Goal: Transaction & Acquisition: Purchase product/service

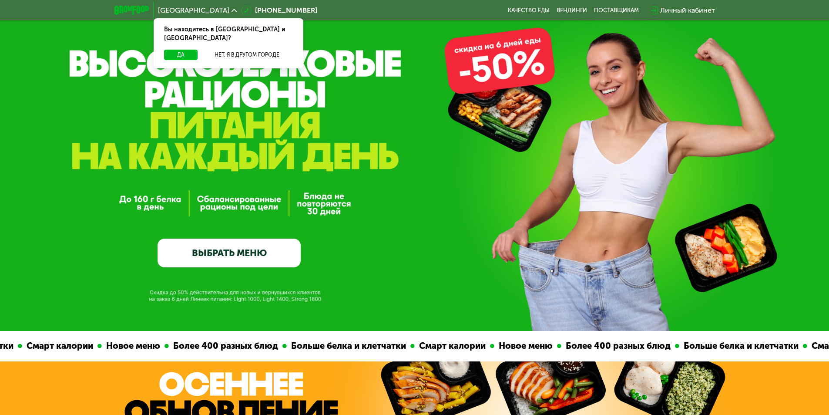
click at [261, 247] on link "ВЫБРАТЬ МЕНЮ" at bounding box center [229, 253] width 143 height 29
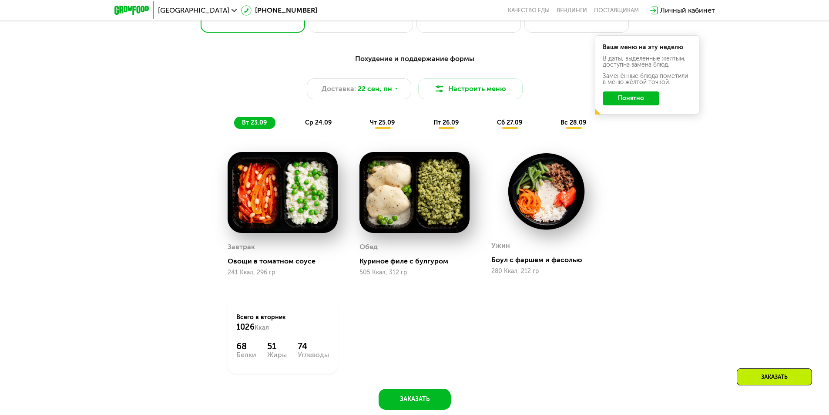
scroll to position [678, 0]
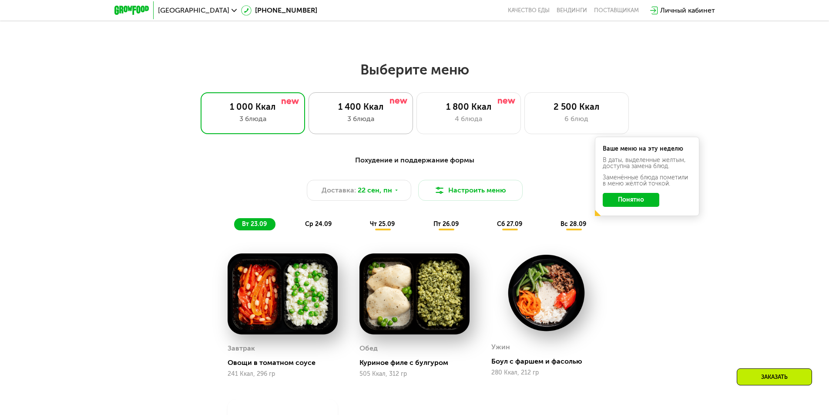
click at [356, 116] on div "1 400 Ккал 3 блюда" at bounding box center [361, 113] width 104 height 42
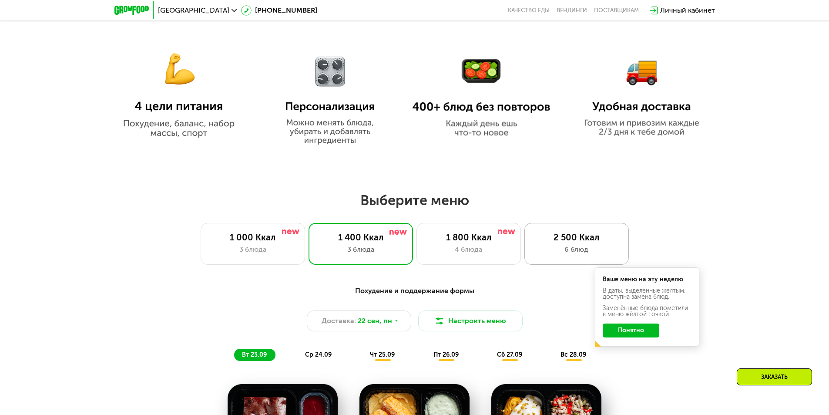
scroll to position [591, 0]
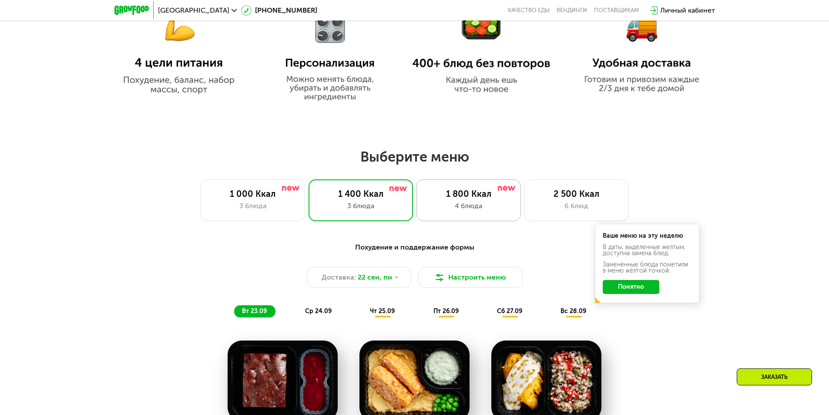
click at [478, 203] on div "1 800 Ккал 4 блюда" at bounding box center [469, 200] width 104 height 42
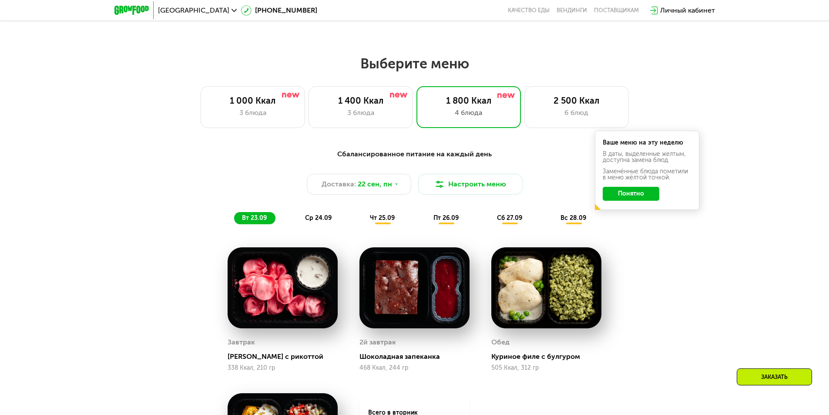
scroll to position [678, 0]
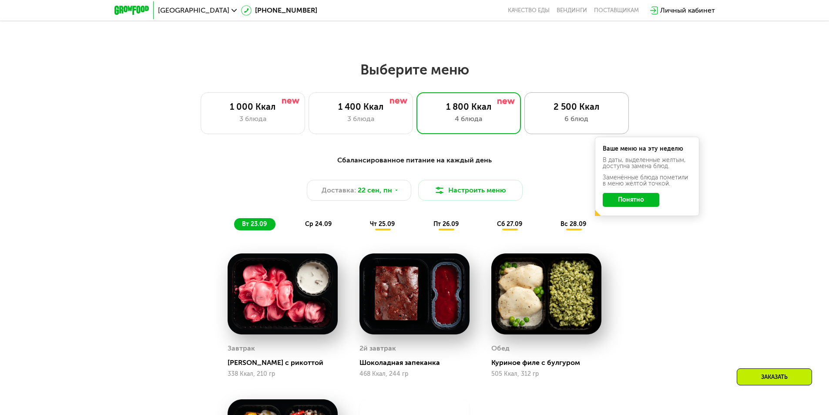
click at [575, 124] on div "6 блюд" at bounding box center [577, 119] width 86 height 10
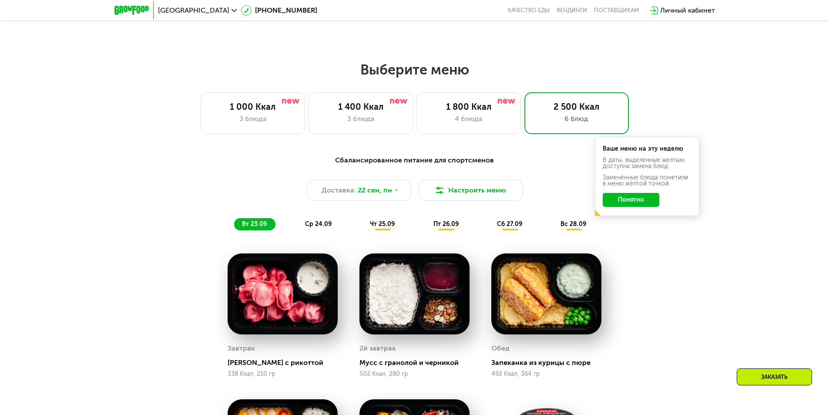
click at [394, 228] on span "чт 25.09" at bounding box center [382, 223] width 25 height 7
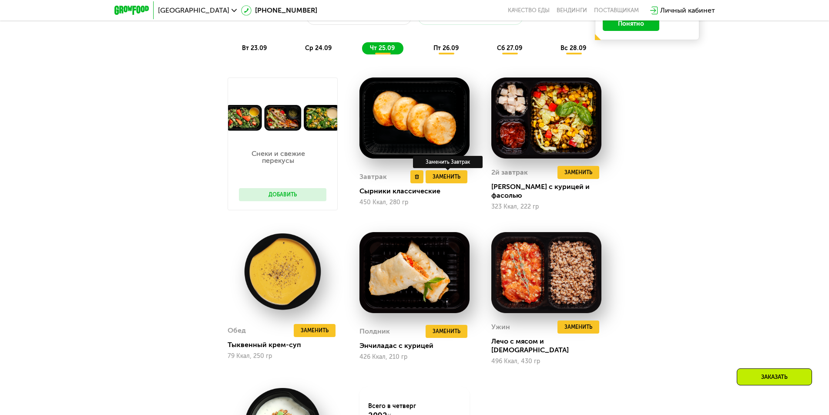
scroll to position [852, 0]
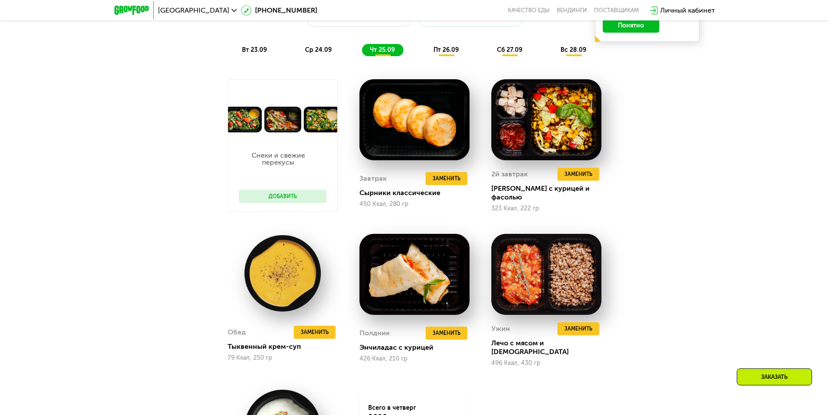
click at [444, 56] on div "пт 26.09" at bounding box center [447, 50] width 42 height 12
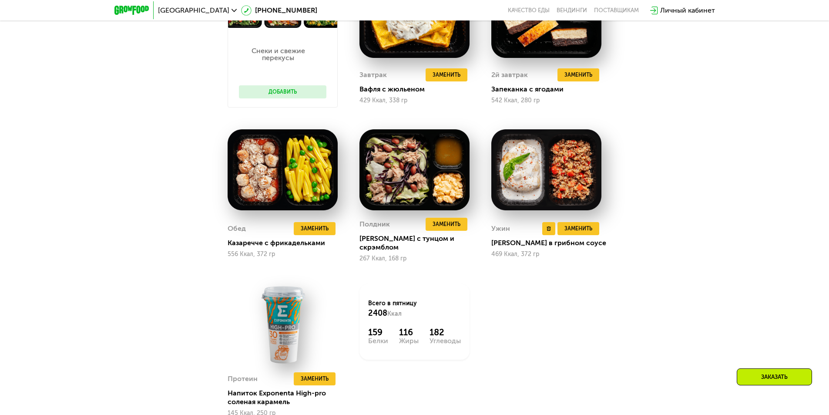
scroll to position [983, 0]
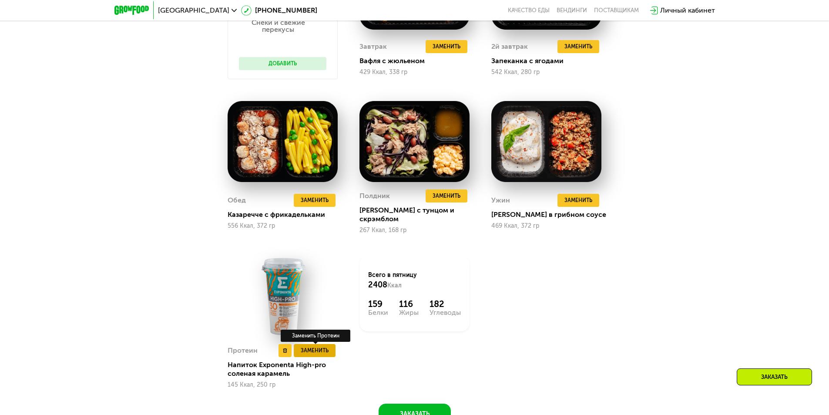
click at [315, 348] on span "Заменить" at bounding box center [315, 350] width 28 height 9
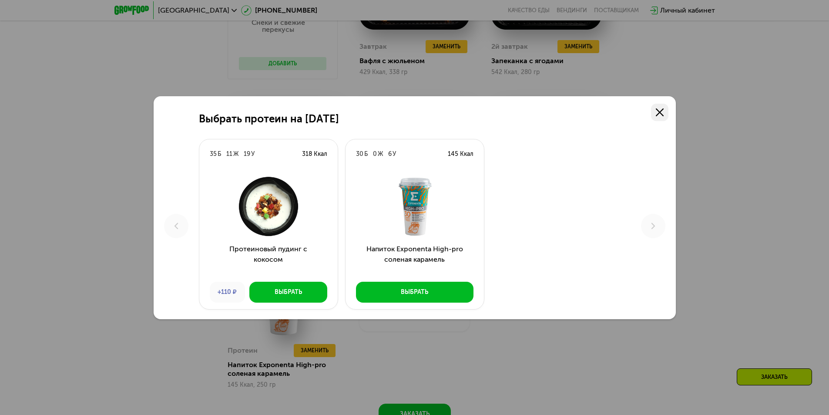
click at [658, 113] on use at bounding box center [660, 112] width 8 height 8
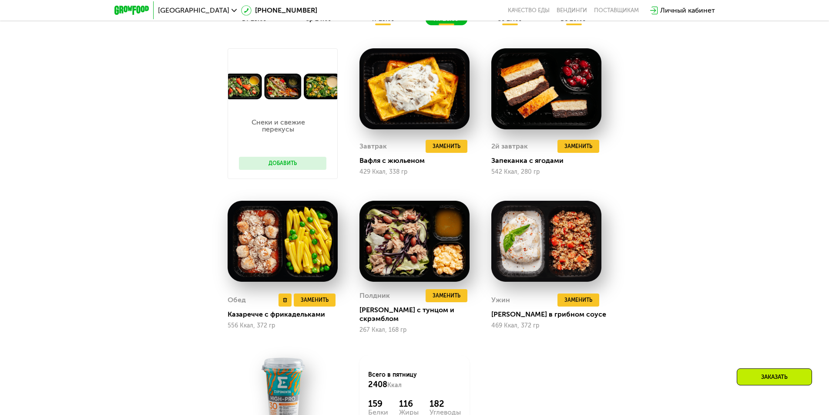
scroll to position [765, 0]
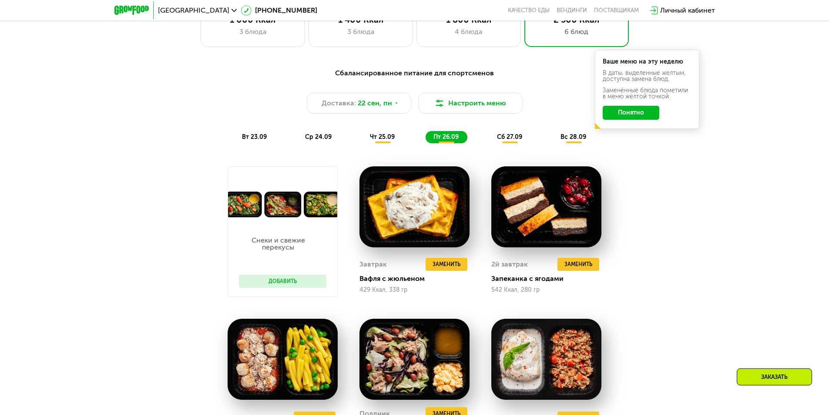
click at [507, 141] on span "сб 27.09" at bounding box center [509, 136] width 25 height 7
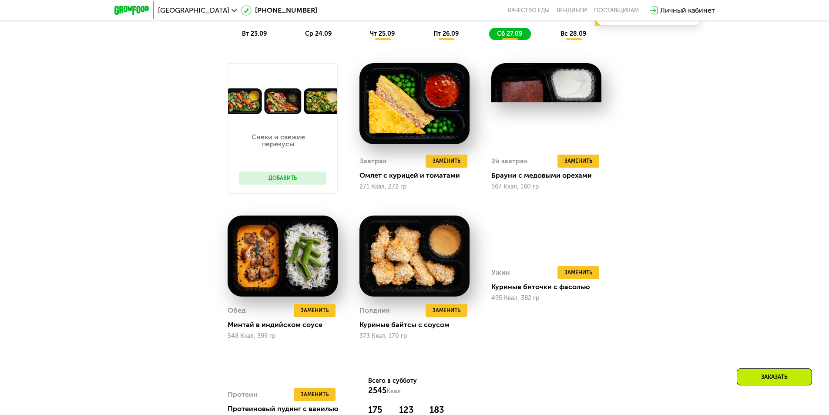
scroll to position [983, 0]
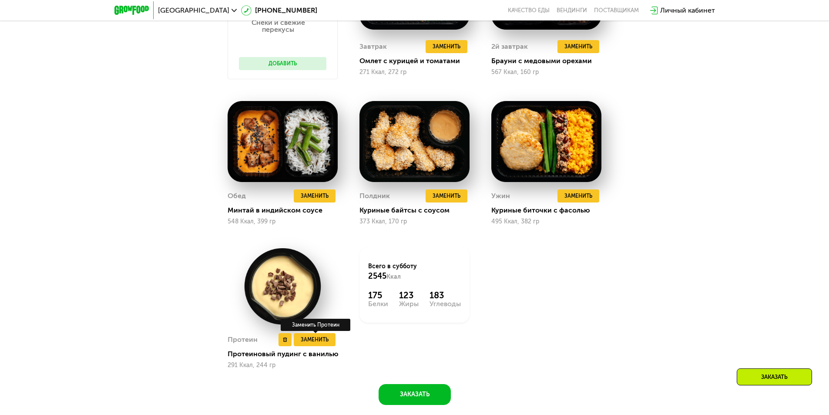
click at [337, 343] on div "Протеин Удалить Протеин Заменить Заменить Протеин Протеиновый пудинг с ванилью …" at bounding box center [283, 308] width 132 height 144
click at [326, 344] on span "Заменить" at bounding box center [315, 339] width 28 height 9
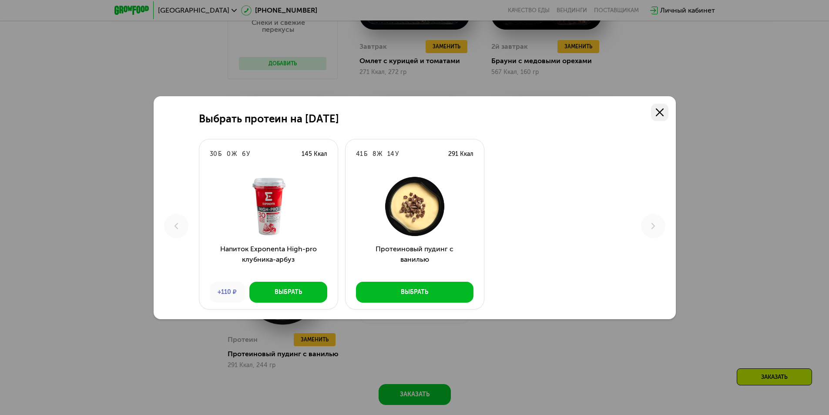
click at [659, 109] on icon at bounding box center [660, 112] width 8 height 8
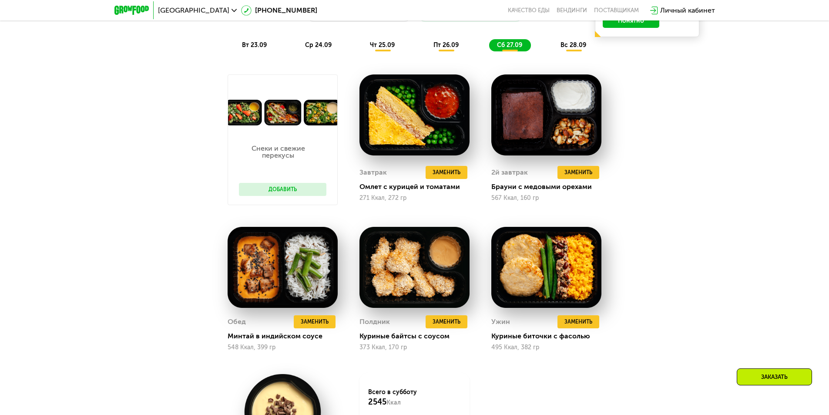
scroll to position [809, 0]
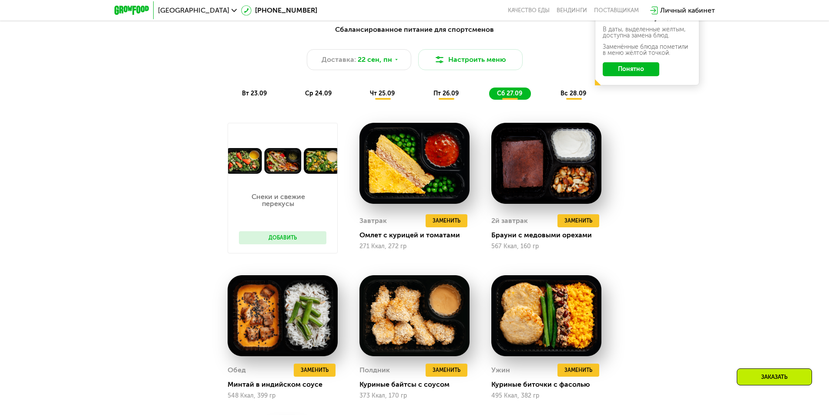
click at [572, 94] on span "вс 28.09" at bounding box center [574, 93] width 26 height 7
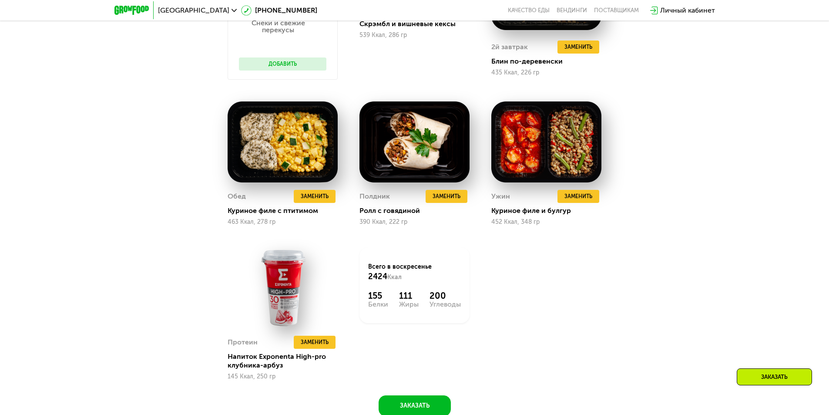
scroll to position [983, 0]
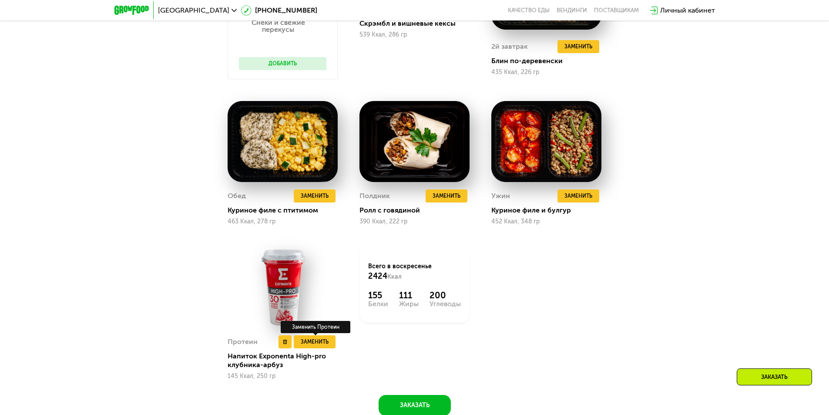
click at [337, 346] on div "Заменить Заменить Протеин" at bounding box center [316, 341] width 44 height 13
click at [328, 346] on span "Заменить" at bounding box center [315, 341] width 28 height 9
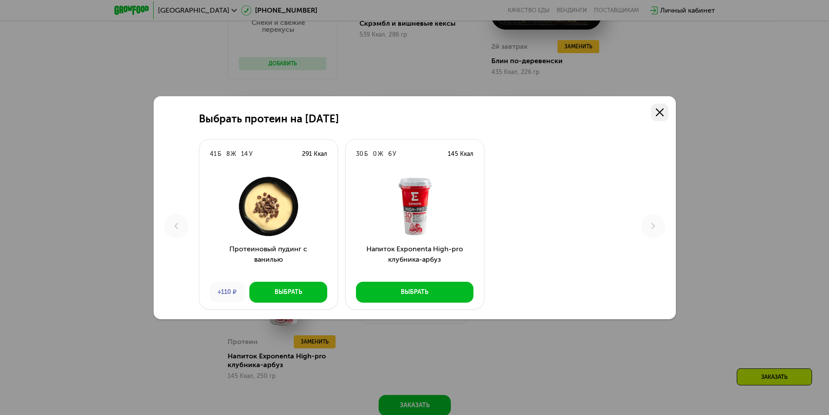
click at [659, 114] on use at bounding box center [660, 112] width 8 height 8
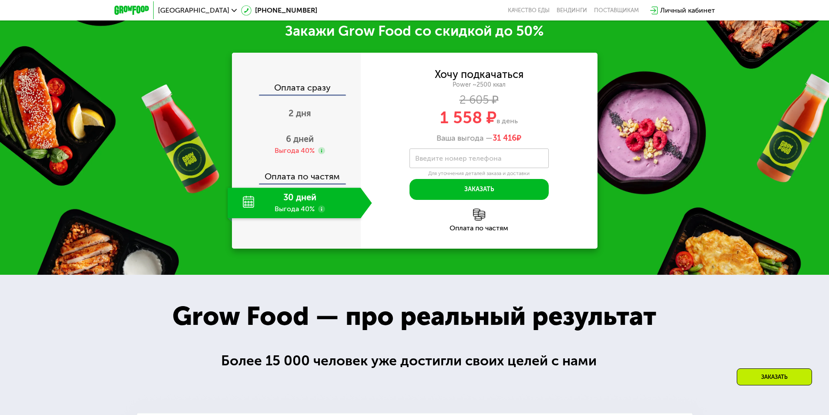
scroll to position [1375, 0]
